Goal: Information Seeking & Learning: Learn about a topic

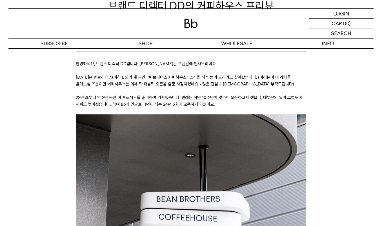
scroll to position [113, 0]
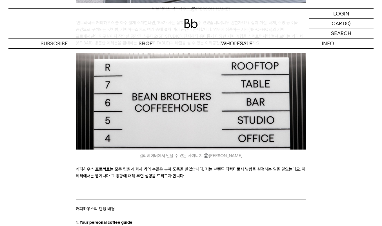
scroll to position [479, 0]
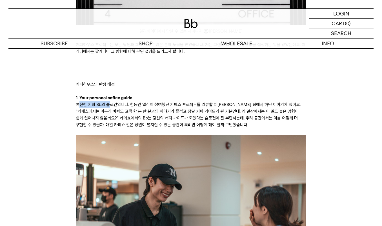
drag, startPoint x: 78, startPoint y: 103, endPoint x: 110, endPoint y: 106, distance: 31.4
click at [110, 106] on p "여전한 저희 Bb의 슬로건입니다. 한동안 열심히 참여했던 카페쇼 프로젝트를 리뷰할 때[PERSON_NAME] 팀에서 하던 이야기가 있어요. “…" at bounding box center [191, 114] width 230 height 27
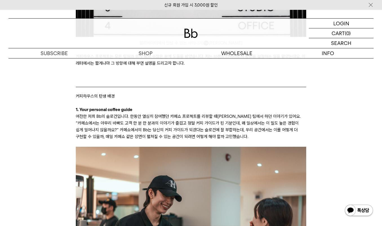
scroll to position [0, 0]
drag, startPoint x: 292, startPoint y: 122, endPoint x: 151, endPoint y: 124, distance: 141.7
click at [150, 126] on p "여전한 저희 Bb의 슬로건입니다. 한동안 열심히 참여했던 카페쇼 프로젝트를 리뷰할 때[PERSON_NAME] 팀에서 하던 이야기가 있어요. “…" at bounding box center [191, 126] width 230 height 27
click at [152, 124] on p "여전한 저희 Bb의 슬로건입니다. 한동안 열심히 참여했던 카페쇼 프로젝트를 리뷰할 때[PERSON_NAME] 팀에서 하던 이야기가 있어요. “…" at bounding box center [191, 126] width 230 height 27
drag, startPoint x: 179, startPoint y: 125, endPoint x: 118, endPoint y: 123, distance: 60.9
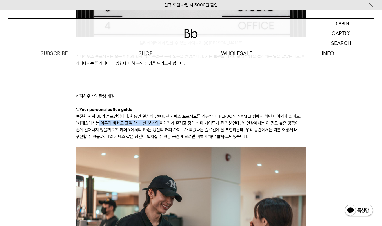
click at [118, 123] on p "여전한 저희 Bb의 슬로건입니다. 한동안 열심히 참여했던 카페쇼 프로젝트를 리뷰할 때[PERSON_NAME] 팀에서 하던 이야기가 있어요. “…" at bounding box center [191, 126] width 230 height 27
click at [117, 123] on p "여전한 저희 Bb의 슬로건입니다. 한동안 열심히 참여했던 카페쇼 프로젝트를 리뷰할 때[PERSON_NAME] 팀에서 하던 이야기가 있어요. “…" at bounding box center [191, 126] width 230 height 27
drag, startPoint x: 94, startPoint y: 125, endPoint x: 168, endPoint y: 125, distance: 73.8
click at [168, 125] on p "여전한 저희 Bb의 슬로건입니다. 한동안 열심히 참여했던 카페쇼 프로젝트를 리뷰할 때[PERSON_NAME] 팀에서 하던 이야기가 있어요. “…" at bounding box center [191, 126] width 230 height 27
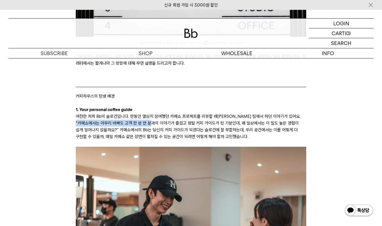
click at [168, 125] on p "여전한 저희 Bb의 슬로건입니다. 한동안 열심히 참여했던 카페쇼 프로젝트를 리뷰할 때[PERSON_NAME] 팀에서 하던 이야기가 있어요. “…" at bounding box center [191, 126] width 230 height 27
drag, startPoint x: 165, startPoint y: 124, endPoint x: 140, endPoint y: 123, distance: 25.7
click at [140, 123] on p "여전한 저희 Bb의 슬로건입니다. 한동안 열심히 참여했던 카페쇼 프로젝트를 리뷰할 때[PERSON_NAME] 팀에서 하던 이야기가 있어요. “…" at bounding box center [191, 126] width 230 height 27
drag, startPoint x: 186, startPoint y: 130, endPoint x: 147, endPoint y: 129, distance: 39.4
click at [147, 129] on p "여전한 저희 Bb의 슬로건입니다. 한동안 열심히 참여했던 카페쇼 프로젝트를 리뷰할 때[PERSON_NAME] 팀에서 하던 이야기가 있어요. “…" at bounding box center [191, 126] width 230 height 27
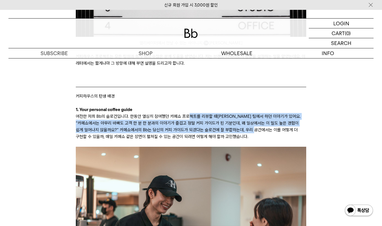
drag, startPoint x: 264, startPoint y: 129, endPoint x: 190, endPoint y: 120, distance: 75.2
click at [190, 120] on p "여전한 저희 Bb의 슬로건입니다. 한동안 열심히 참여했던 카페쇼 프로젝트를 리뷰할 때[PERSON_NAME] 팀에서 하던 이야기가 있어요. “…" at bounding box center [191, 126] width 230 height 27
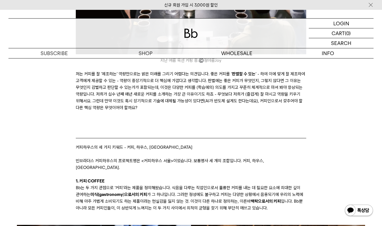
scroll to position [1406, 0]
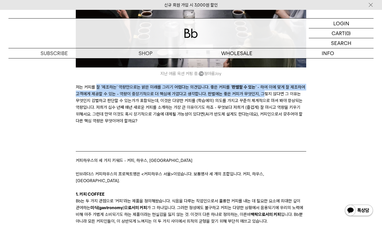
drag, startPoint x: 119, startPoint y: 92, endPoint x: 263, endPoint y: 99, distance: 144.7
click at [263, 99] on p "저는 커피를 잘 ‘제조하는’ 역량만으로는 밝은 미래를 그리기 어렵다는 의견입니다. 좋은 커피를 ‘ 판별할 수 있는 ’ - 하여 이에 맞게 잘 …" at bounding box center [191, 107] width 230 height 47
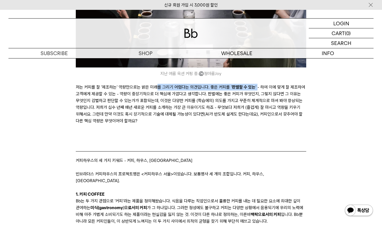
drag, startPoint x: 243, startPoint y: 101, endPoint x: 156, endPoint y: 96, distance: 86.6
click at [156, 96] on p "저는 커피를 잘 ‘제조하는’ 역량만으로는 밝은 미래를 그리기 어렵다는 의견입니다. 좋은 커피를 ‘ 판별할 수 있는 ’ - 하여 이에 맞게 잘 …" at bounding box center [191, 107] width 230 height 47
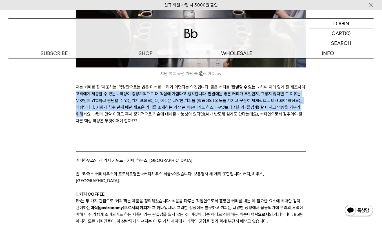
drag, startPoint x: 61, startPoint y: 104, endPoint x: 82, endPoint y: 126, distance: 30.1
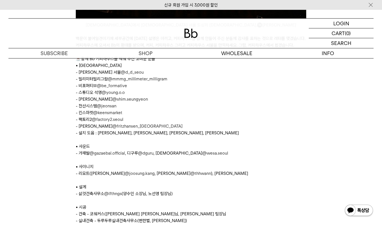
scroll to position [2843, 0]
